Goal: Entertainment & Leisure: Browse casually

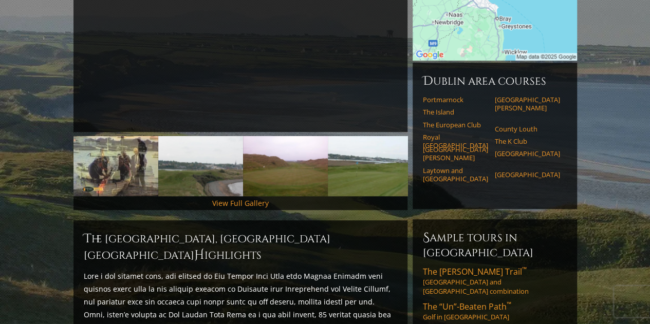
scroll to position [236, 0]
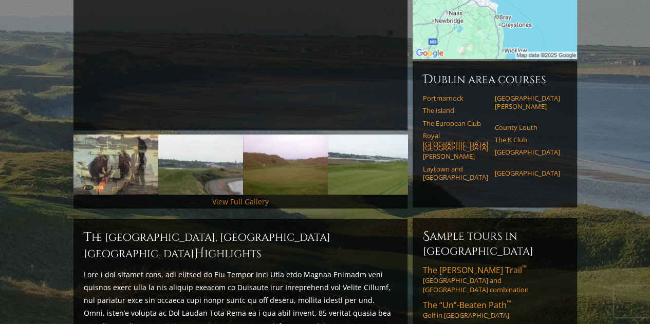
click at [248, 197] on link "View Full Gallery" at bounding box center [240, 202] width 57 height 10
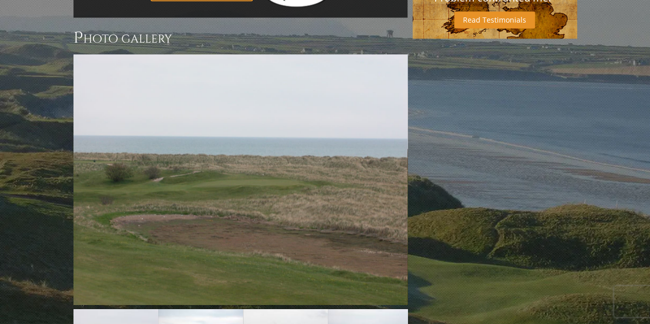
scroll to position [790, 0]
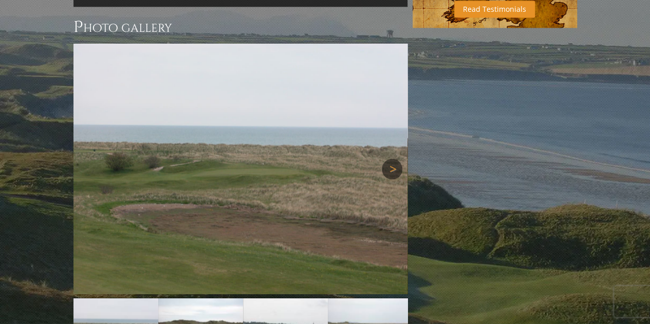
click at [393, 159] on link "Next" at bounding box center [392, 169] width 21 height 21
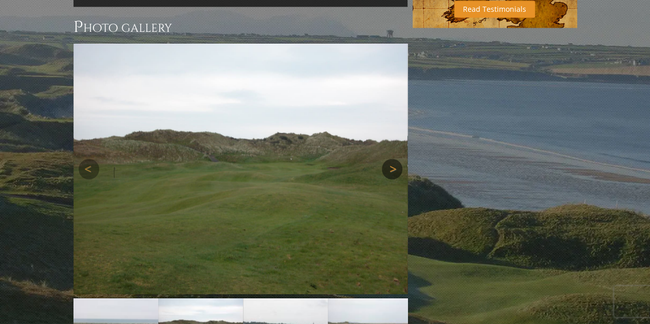
click at [393, 159] on link "Next" at bounding box center [392, 169] width 21 height 21
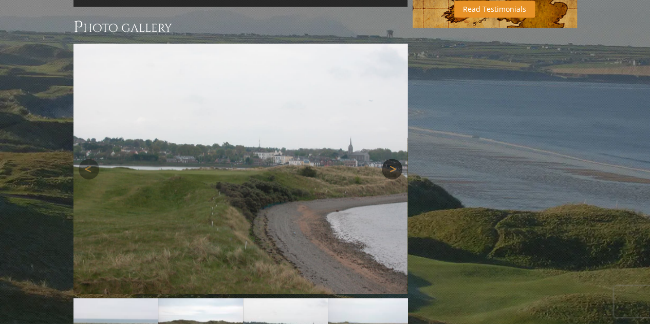
click at [393, 159] on link "Next" at bounding box center [392, 169] width 21 height 21
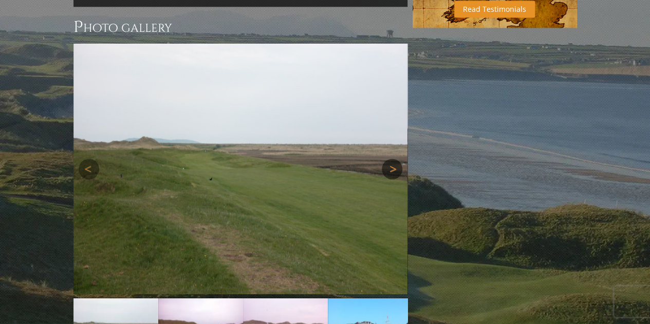
click at [393, 159] on link "Next" at bounding box center [392, 169] width 21 height 21
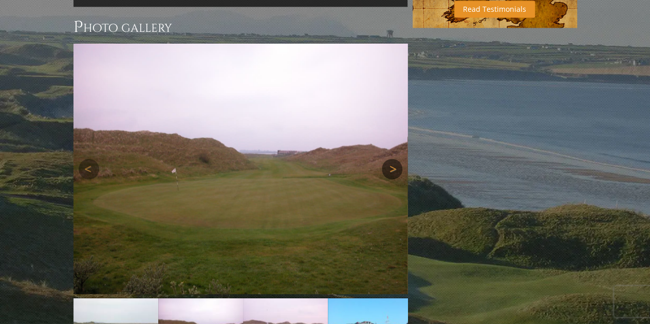
click at [393, 159] on link "Next" at bounding box center [392, 169] width 21 height 21
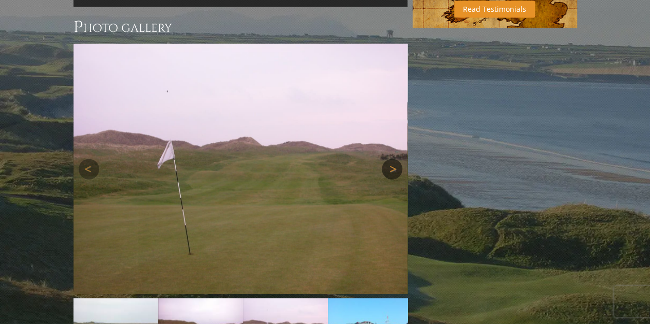
click at [393, 159] on link "Next" at bounding box center [392, 169] width 21 height 21
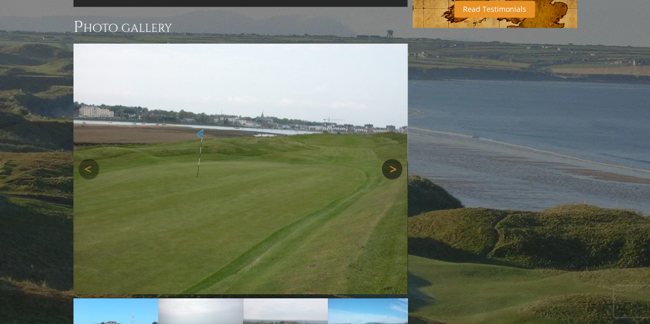
click at [393, 159] on link "Next" at bounding box center [392, 169] width 21 height 21
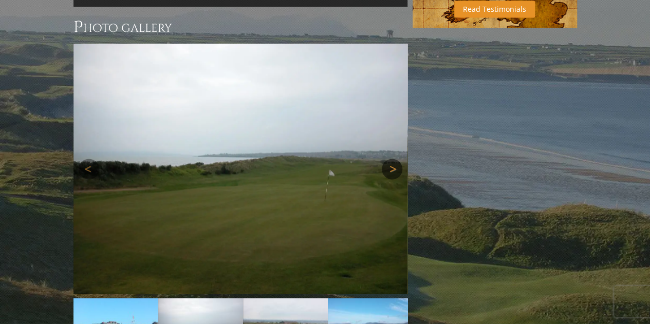
drag, startPoint x: 393, startPoint y: 129, endPoint x: 400, endPoint y: 130, distance: 6.2
click at [400, 159] on link "Next" at bounding box center [392, 169] width 21 height 21
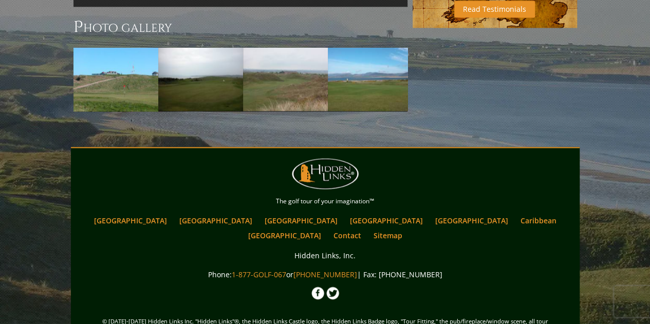
scroll to position [789, 0]
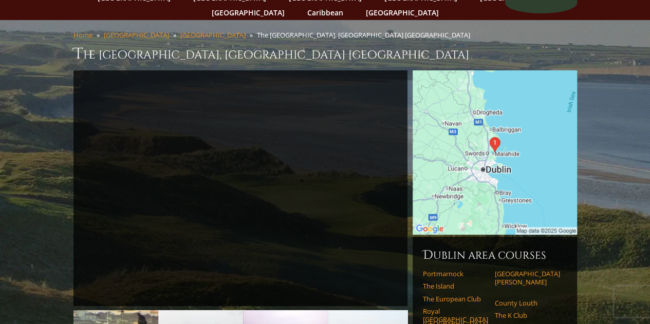
scroll to position [0, 0]
